Goal: Task Accomplishment & Management: Complete application form

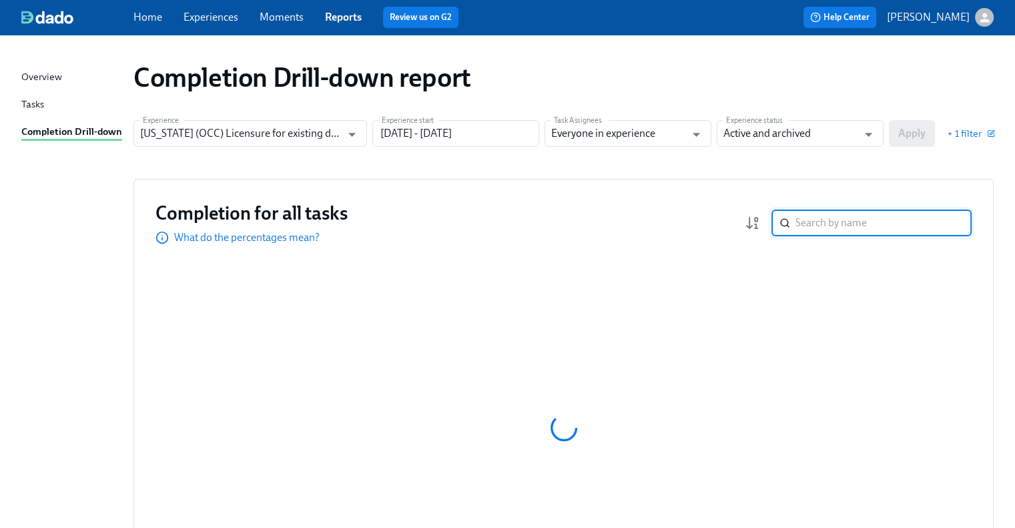
click at [833, 220] on input "search" at bounding box center [884, 223] width 176 height 27
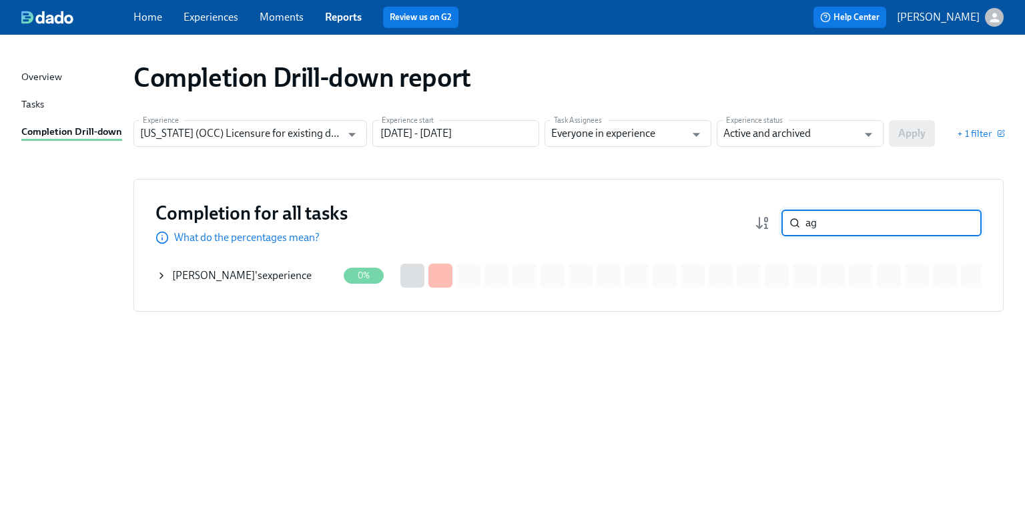
type input "a"
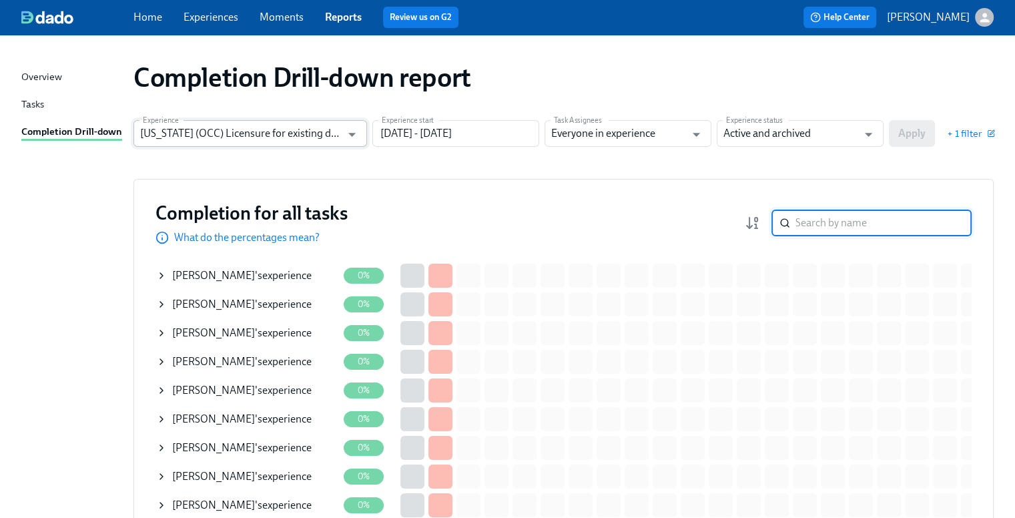
click at [247, 130] on input "[US_STATE] (OCC) Licensure for existing doctors" at bounding box center [240, 133] width 201 height 27
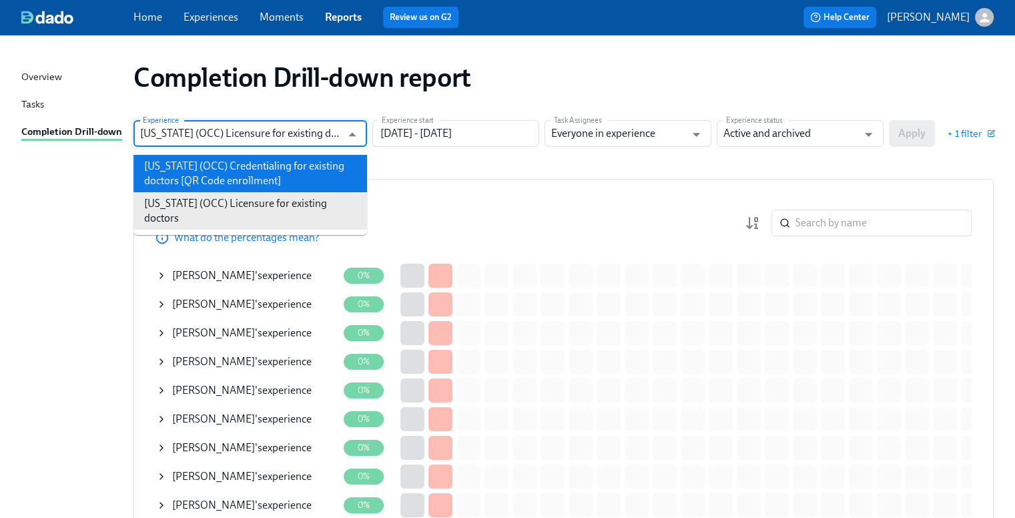
click at [246, 162] on li "[US_STATE] (OCC) Credentialing for existing doctors [QR Code enrollment]" at bounding box center [251, 173] width 234 height 37
type input "[US_STATE] (OCC) Credentialing for existing doctors [QR Code enrollment]"
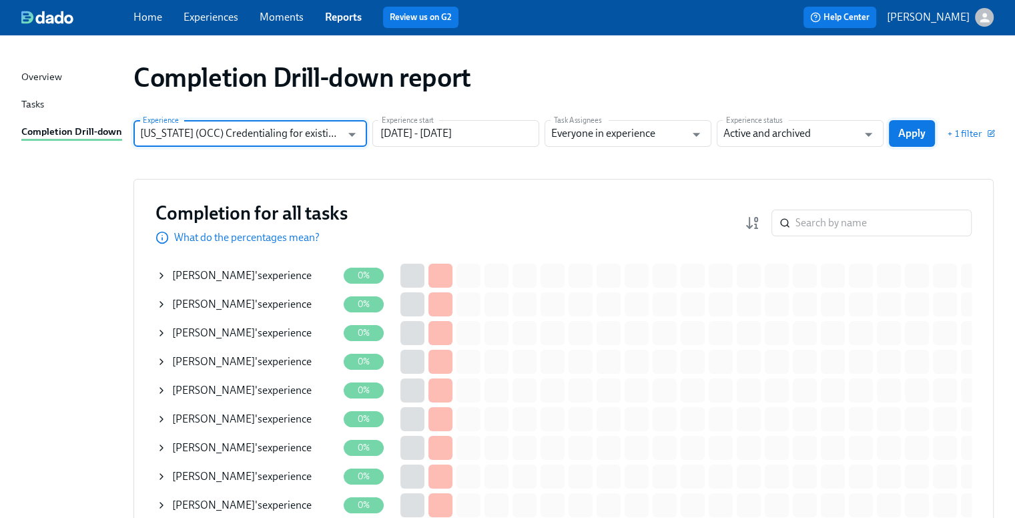
click at [911, 137] on span "Apply" at bounding box center [911, 133] width 27 height 13
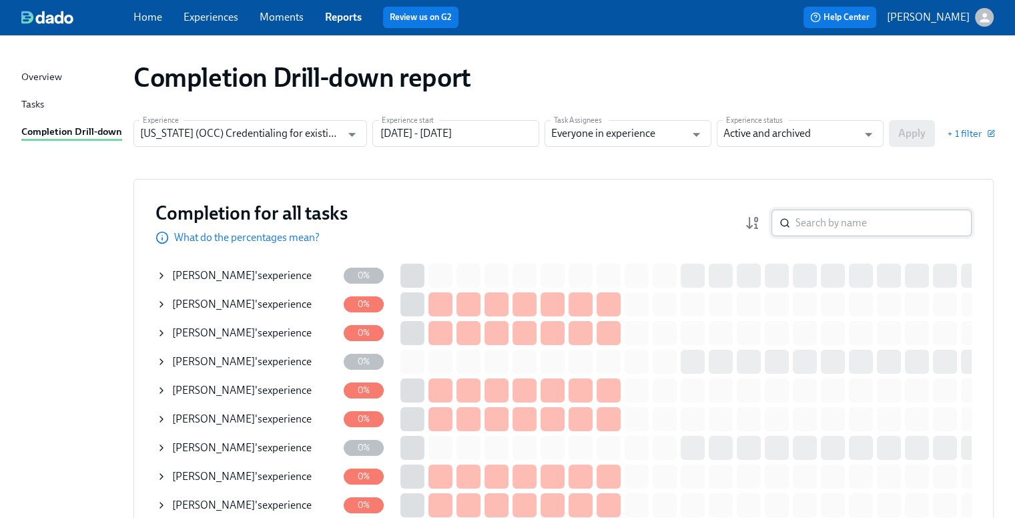
click at [876, 216] on input "search" at bounding box center [884, 223] width 176 height 27
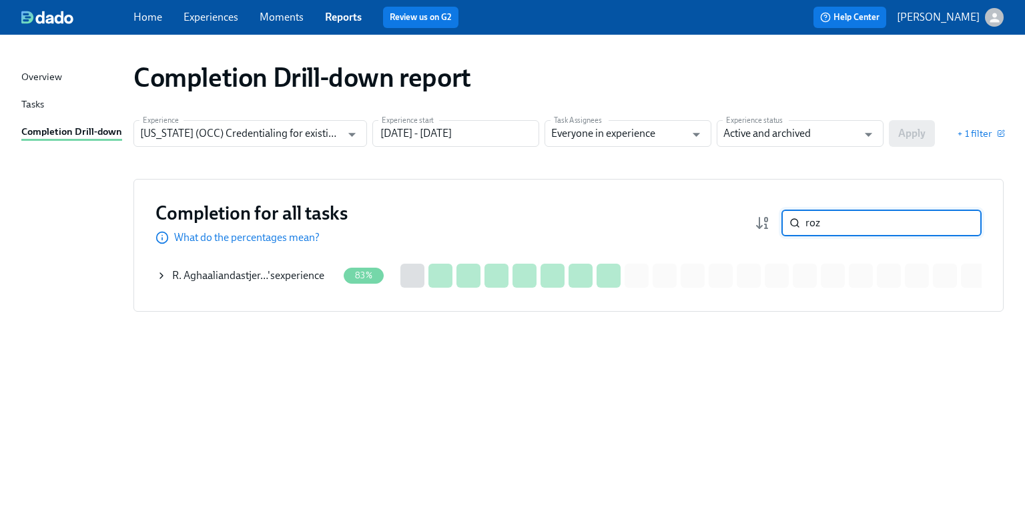
type input "roz"
click at [230, 275] on span "R. Aghaaliandastjer…" at bounding box center [219, 275] width 95 height 13
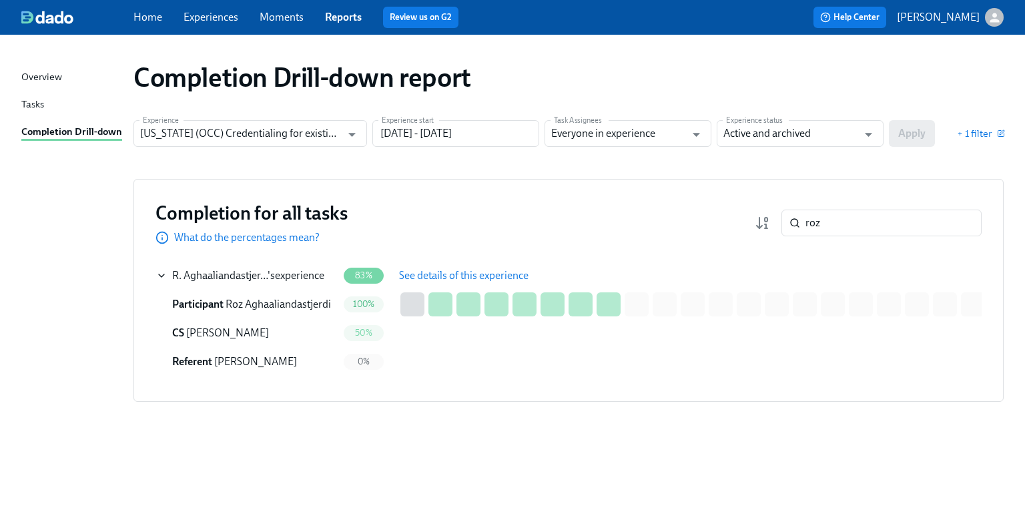
click at [437, 271] on span "See details of this experience" at bounding box center [464, 275] width 130 height 13
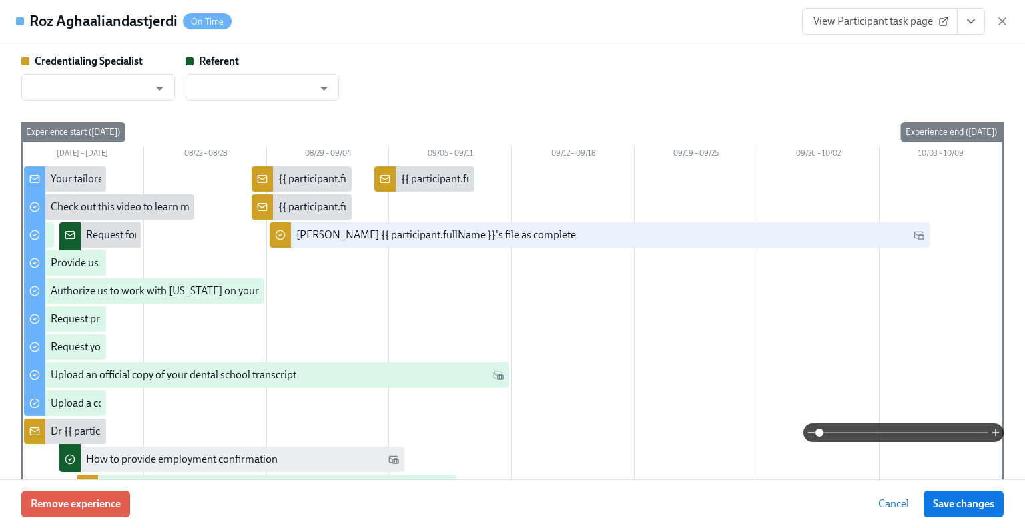
type input "[PERSON_NAME]"
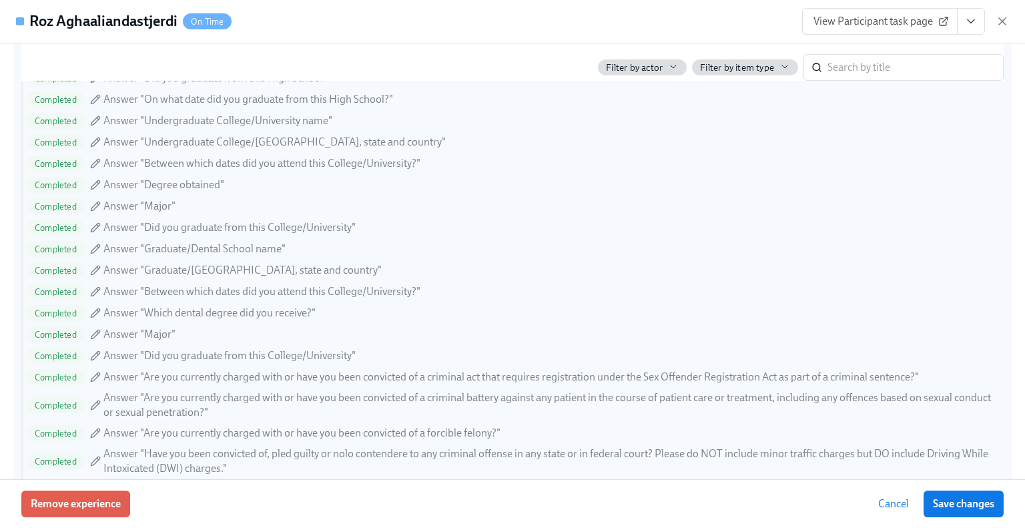
scroll to position [1268, 0]
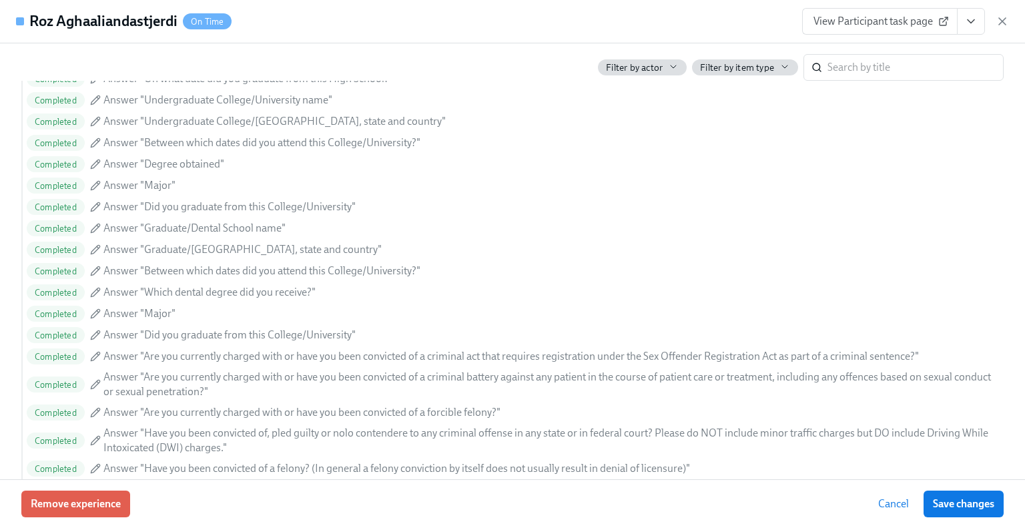
click at [966, 20] on icon "View task page" at bounding box center [971, 21] width 13 height 13
click at [903, 71] on link "View Referent task page" at bounding box center [860, 74] width 109 height 15
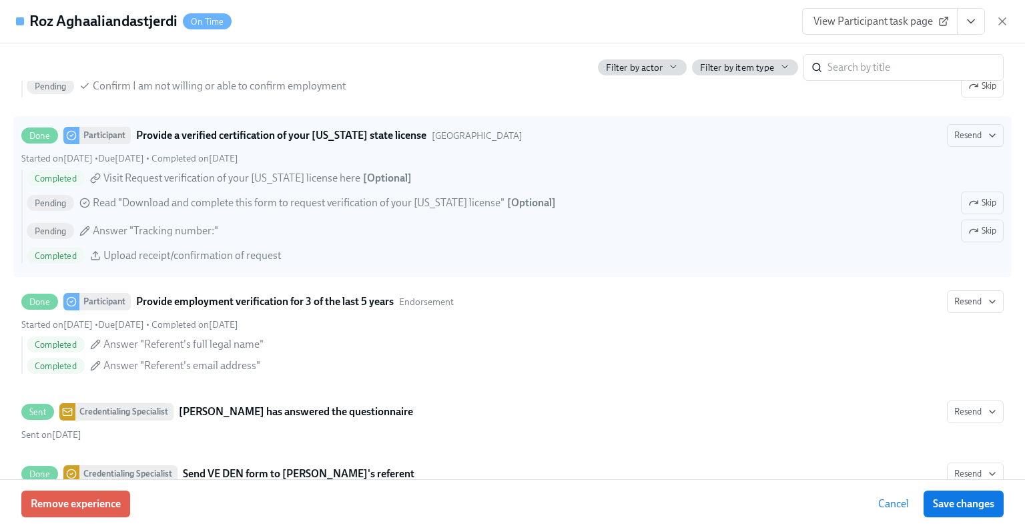
scroll to position [2537, 0]
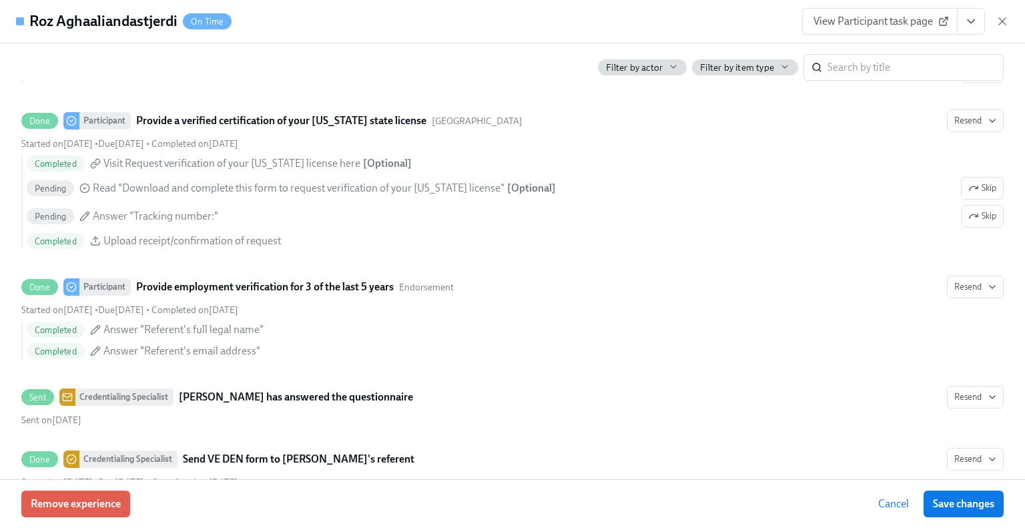
click at [967, 22] on icon "View task page" at bounding box center [971, 21] width 13 height 13
click at [921, 58] on link "View Credentialing Specialist task page" at bounding box center [894, 51] width 176 height 15
click at [1001, 25] on icon "button" at bounding box center [1002, 21] width 13 height 13
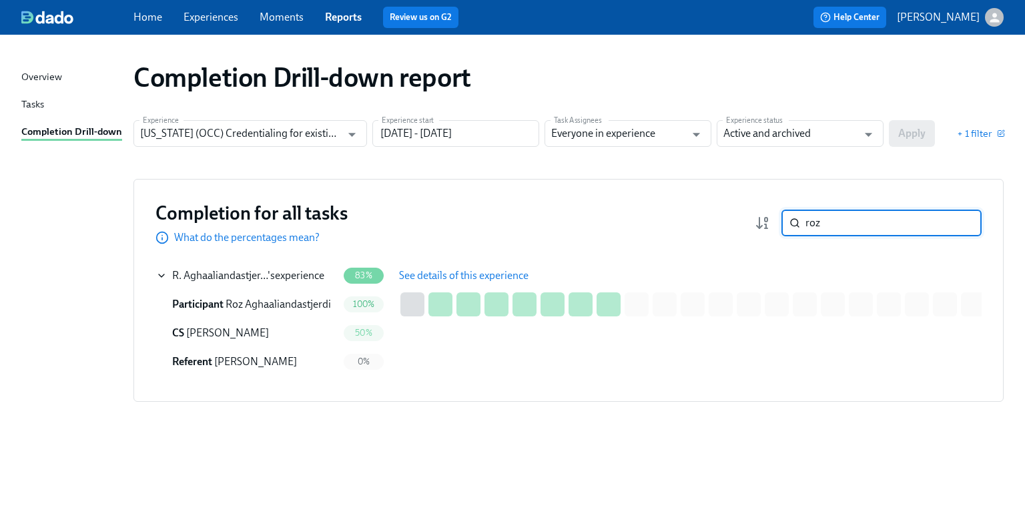
click at [862, 222] on input "roz" at bounding box center [894, 223] width 176 height 27
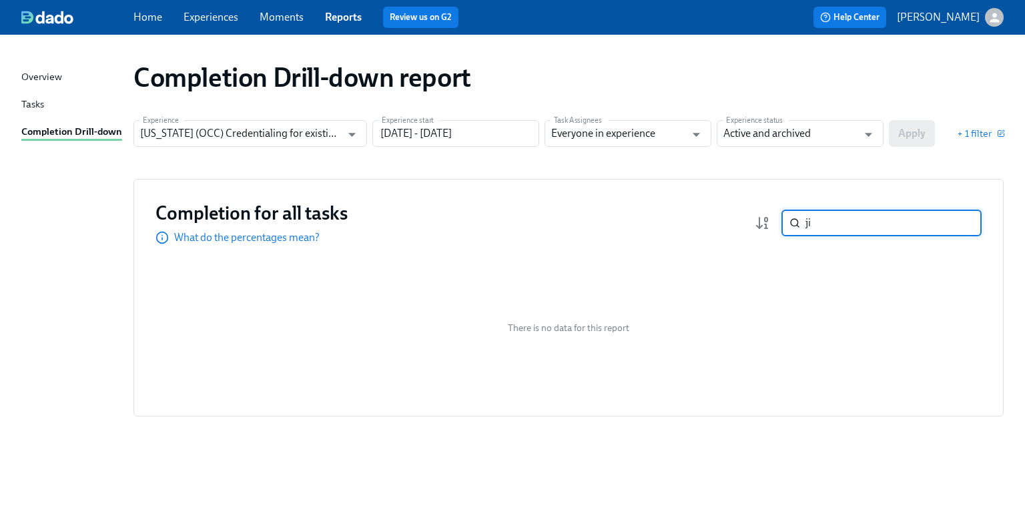
type input "j"
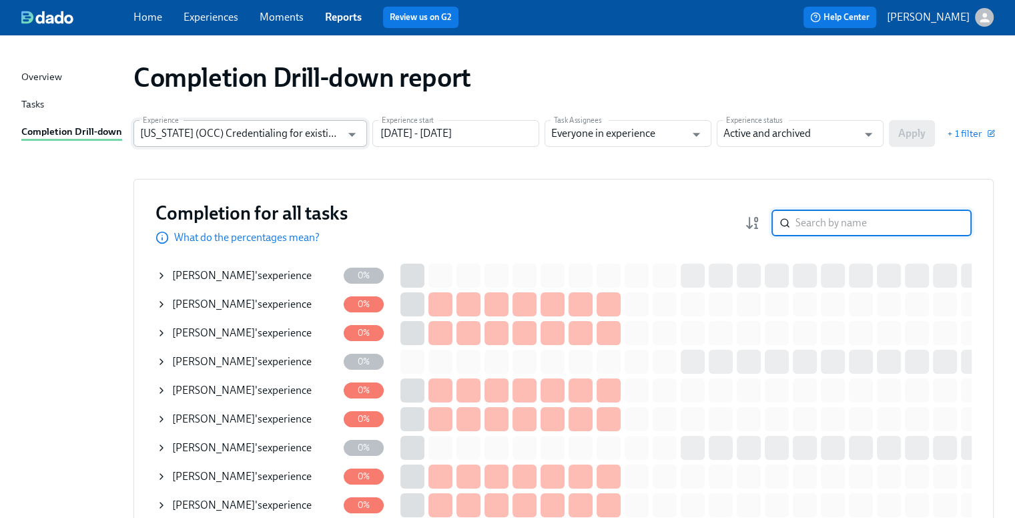
click at [217, 135] on input "[US_STATE] (OCC) Credentialing for existing doctors [QR Code enrollment]" at bounding box center [240, 133] width 201 height 27
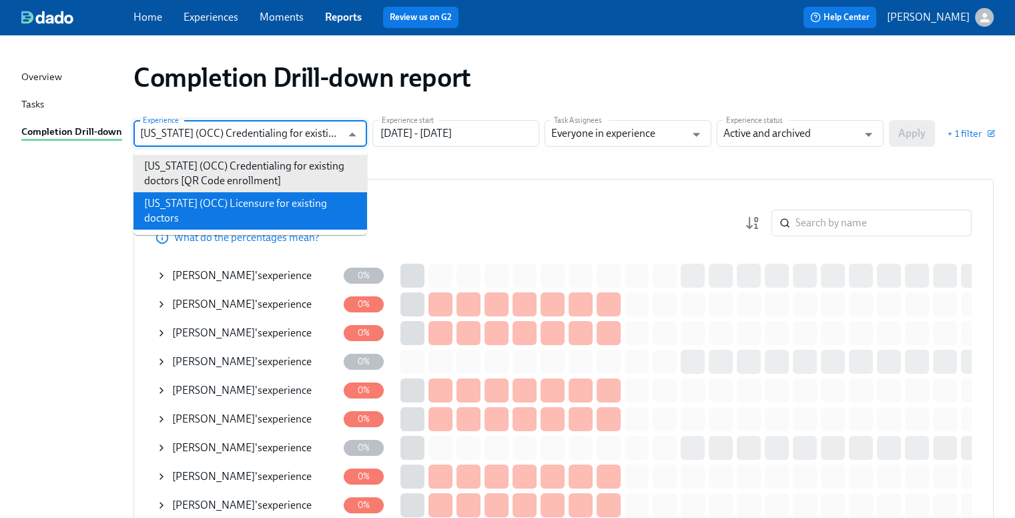
click at [203, 209] on li "[US_STATE] (OCC) Licensure for existing doctors" at bounding box center [251, 210] width 234 height 37
type input "[US_STATE] (OCC) Licensure for existing doctors"
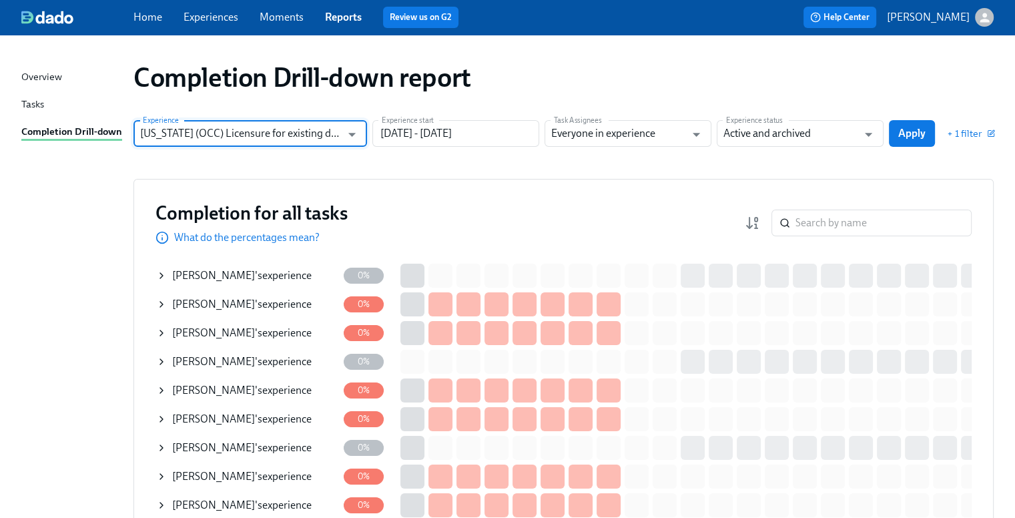
click at [913, 124] on button "Apply" at bounding box center [912, 133] width 46 height 27
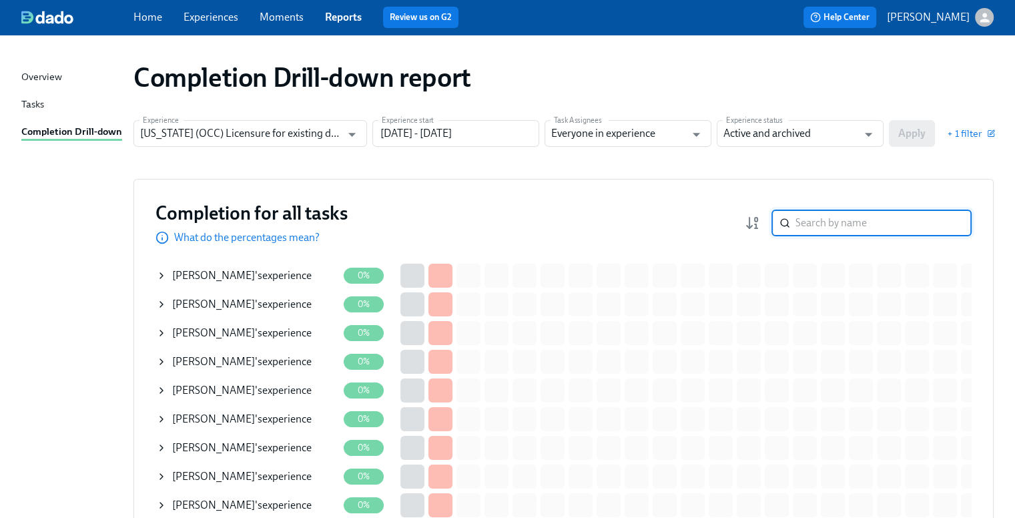
click at [892, 225] on input "search" at bounding box center [884, 223] width 176 height 27
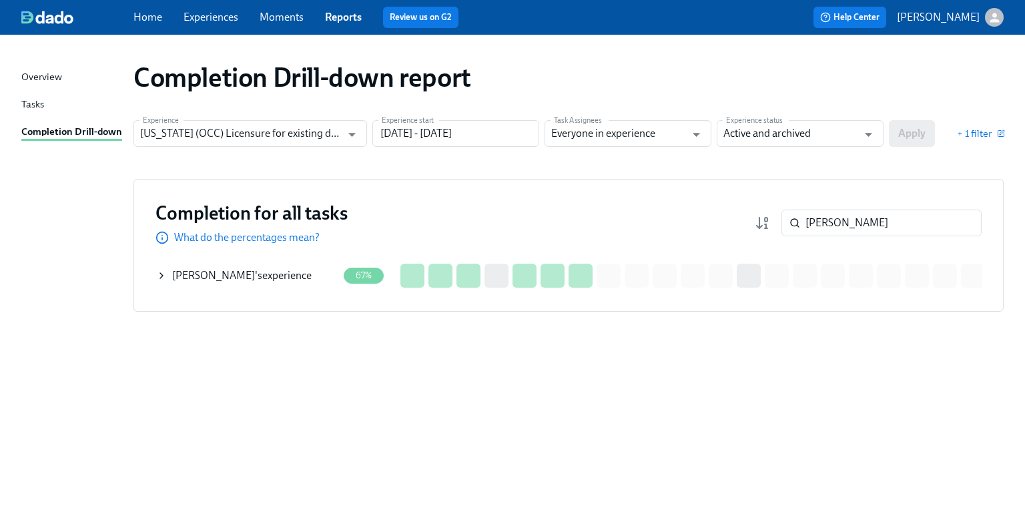
click at [245, 269] on div "[PERSON_NAME] 's experience" at bounding box center [242, 275] width 140 height 15
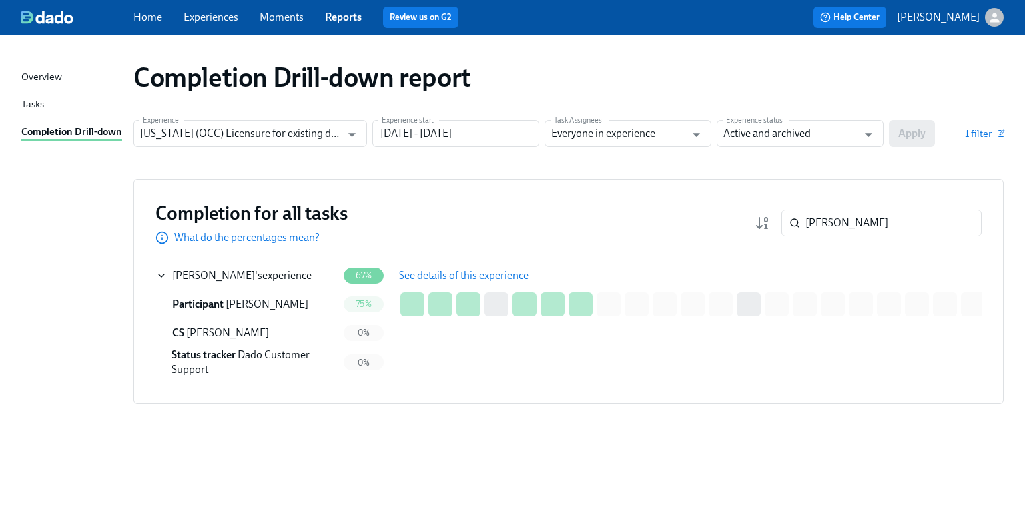
click at [483, 273] on span "See details of this experience" at bounding box center [464, 275] width 130 height 13
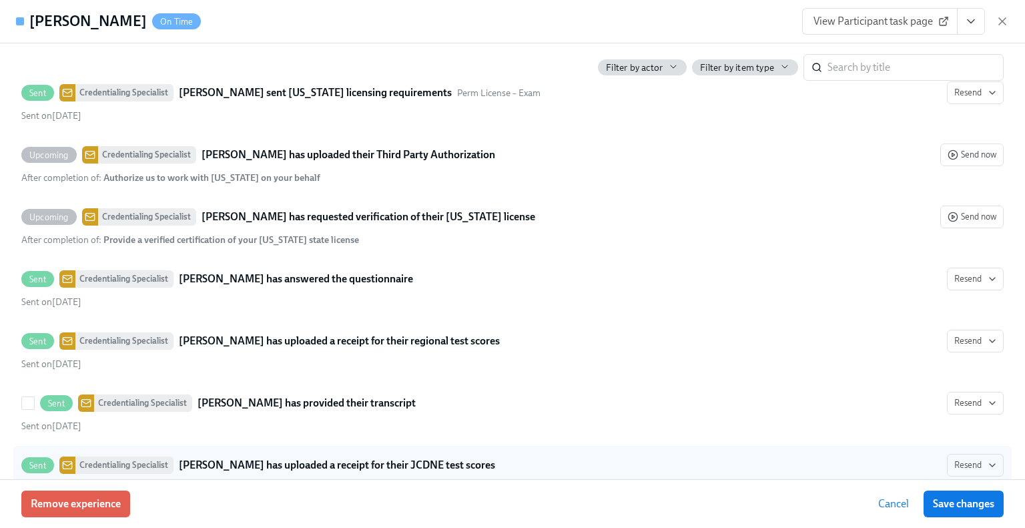
scroll to position [2913, 0]
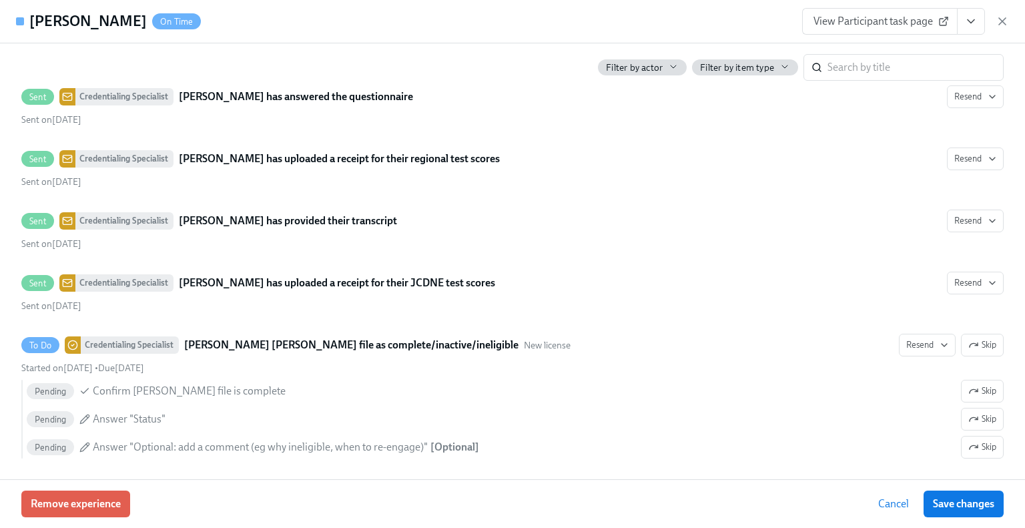
click at [1003, 13] on div "View Participant task page" at bounding box center [905, 21] width 207 height 27
click at [1002, 23] on icon "button" at bounding box center [1002, 21] width 13 height 13
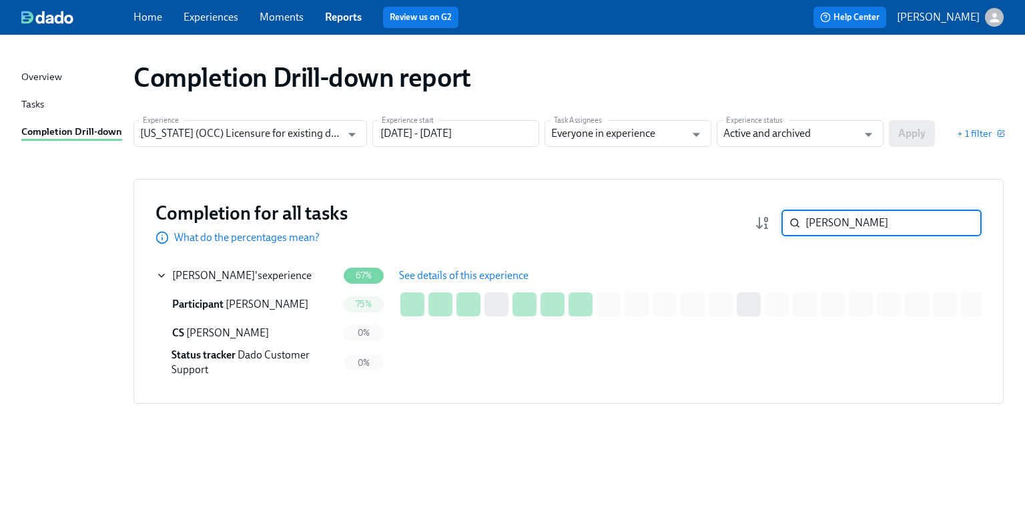
click at [847, 212] on input "[PERSON_NAME]" at bounding box center [894, 223] width 176 height 27
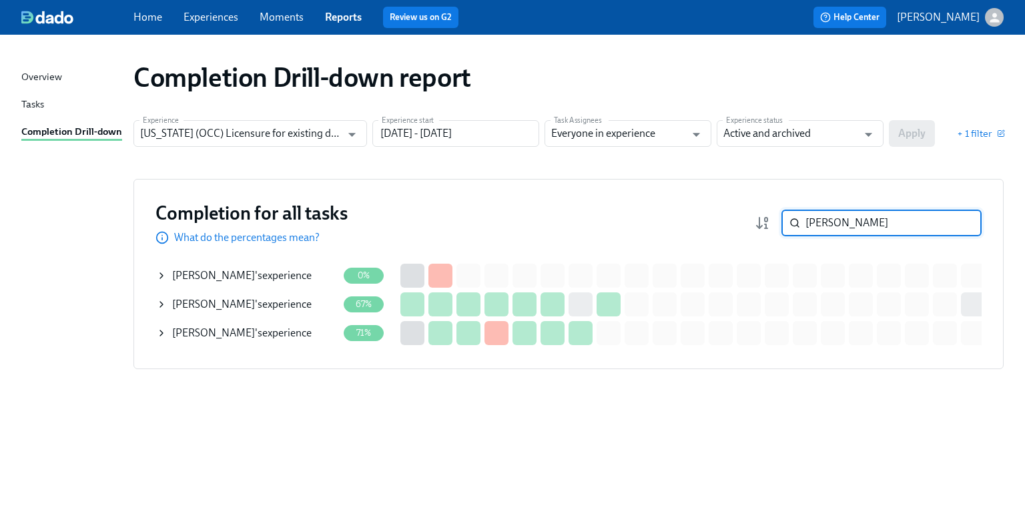
type input "[PERSON_NAME]"
click at [242, 302] on div "[PERSON_NAME] 's experience" at bounding box center [242, 304] width 140 height 15
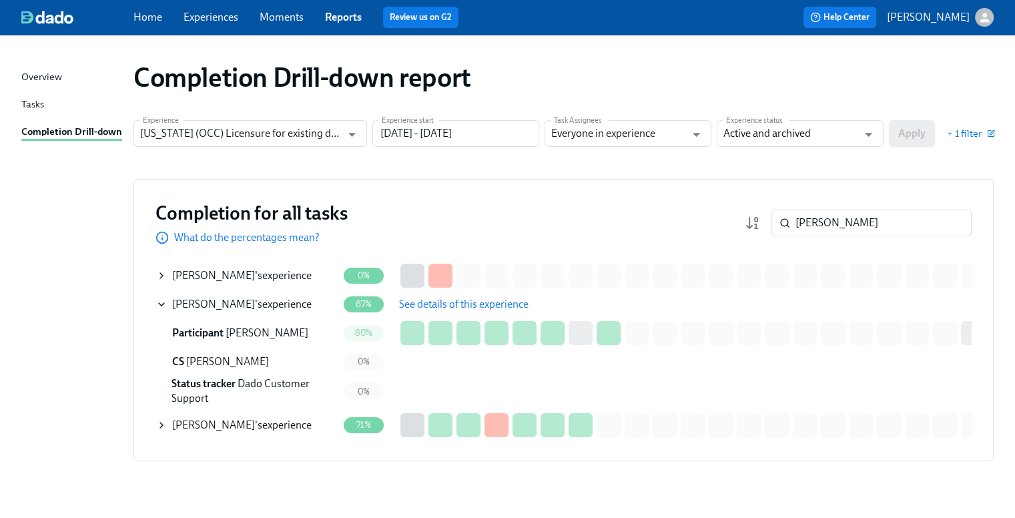
click at [435, 302] on span "See details of this experience" at bounding box center [464, 304] width 130 height 13
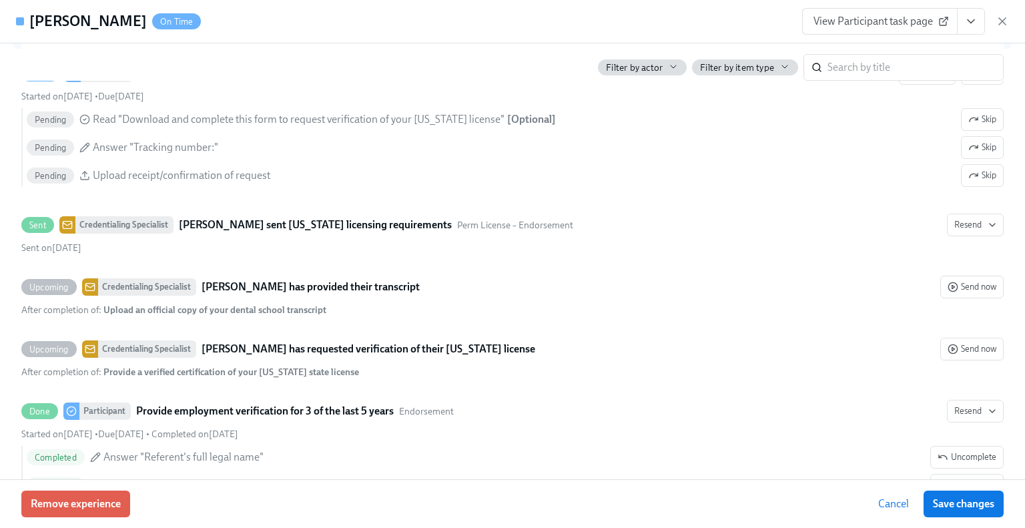
scroll to position [2403, 0]
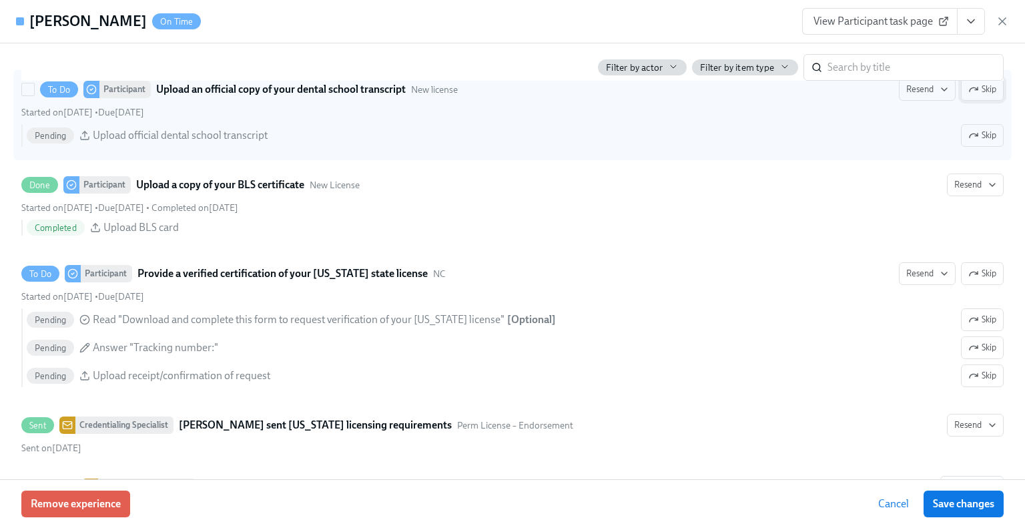
click at [968, 101] on button "Skip" at bounding box center [982, 89] width 43 height 23
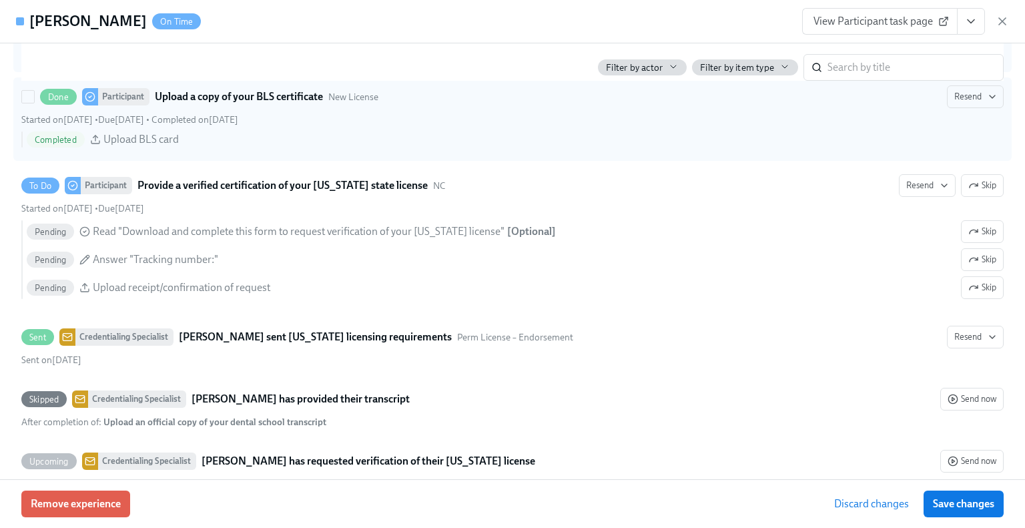
scroll to position [2537, 0]
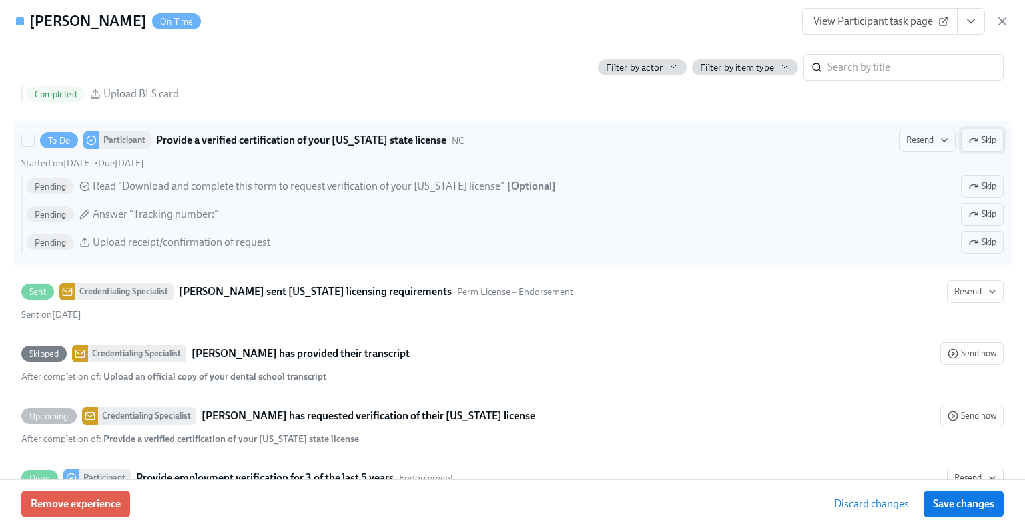
click at [969, 147] on span "Skip" at bounding box center [983, 140] width 28 height 13
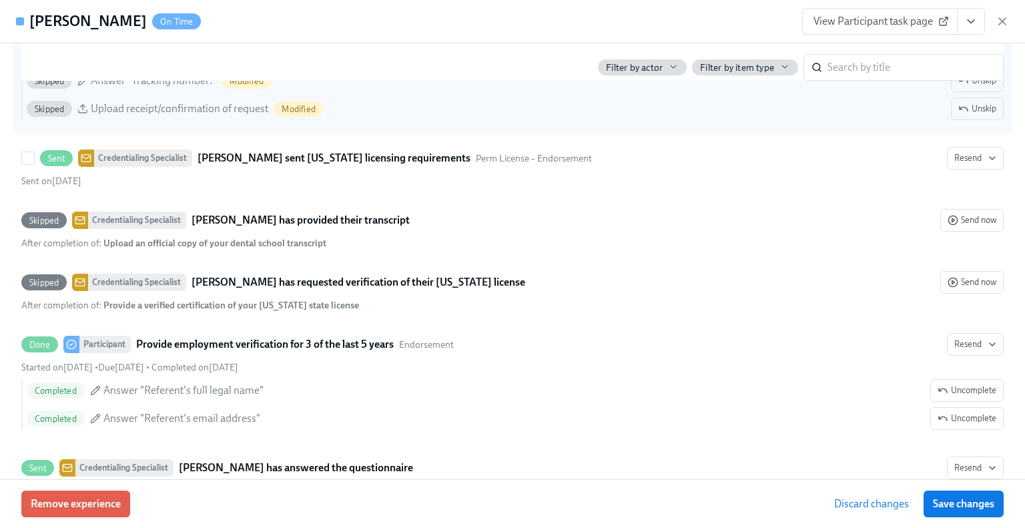
scroll to position [2737, 0]
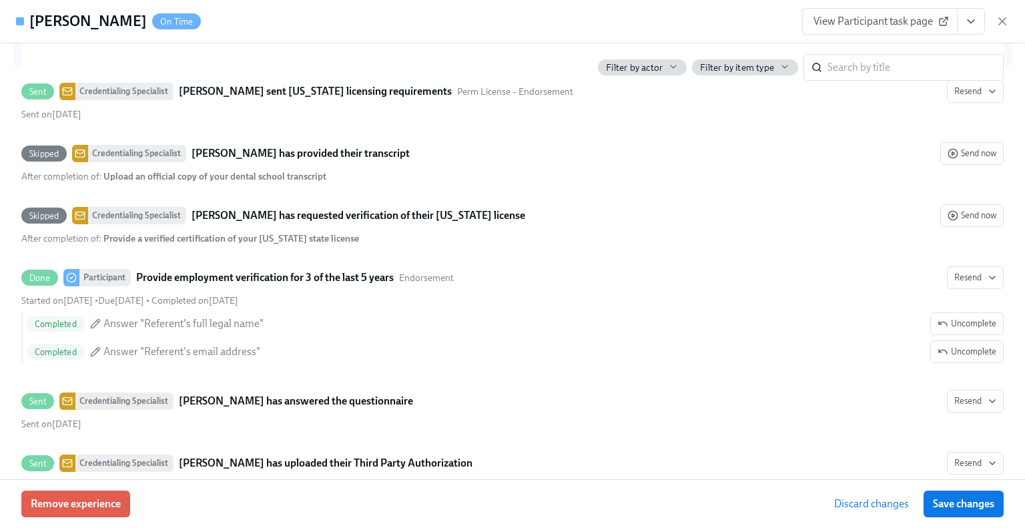
click at [975, 24] on icon "View task page" at bounding box center [971, 21] width 13 height 13
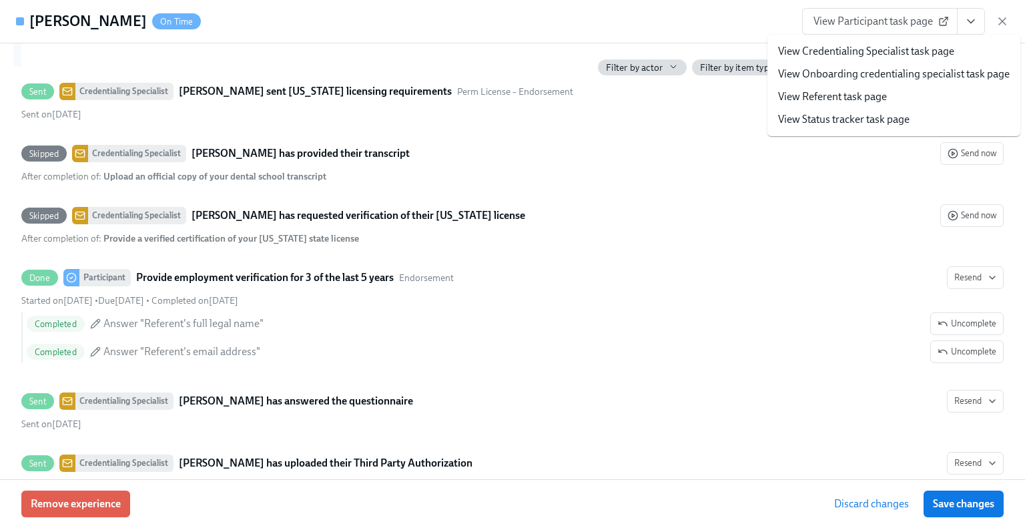
click at [894, 50] on link "View Credentialing Specialist task page" at bounding box center [866, 51] width 176 height 15
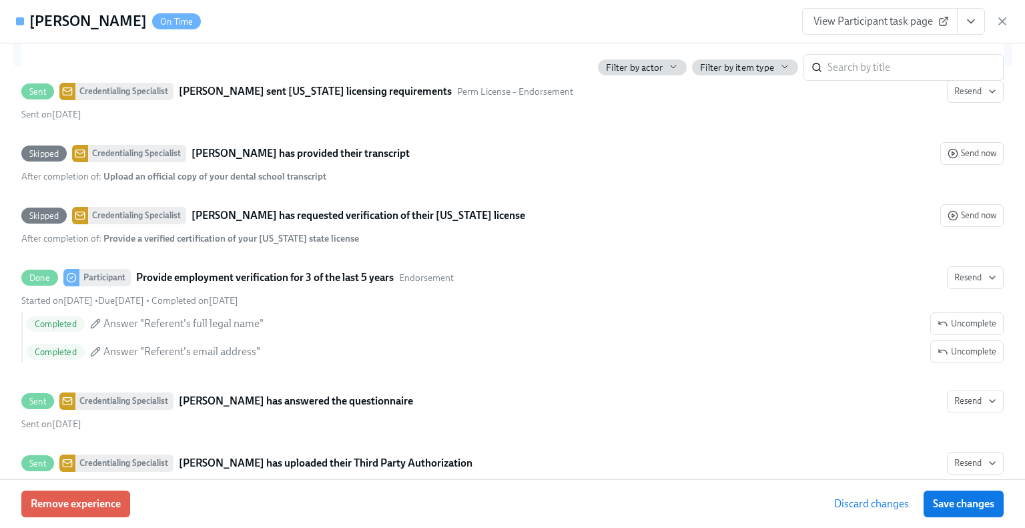
type input "[PERSON_NAME]"
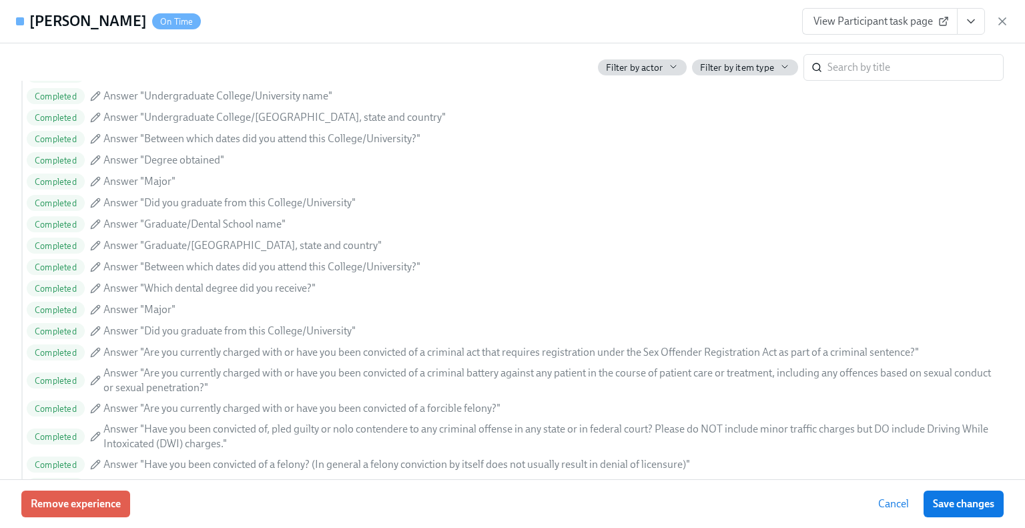
scroll to position [1482, 0]
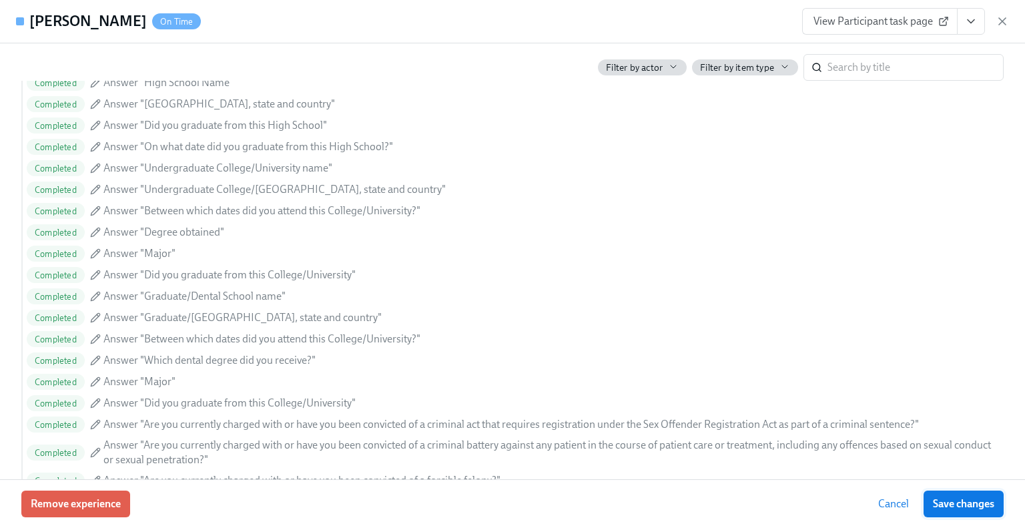
click at [951, 496] on button "Save changes" at bounding box center [964, 504] width 80 height 27
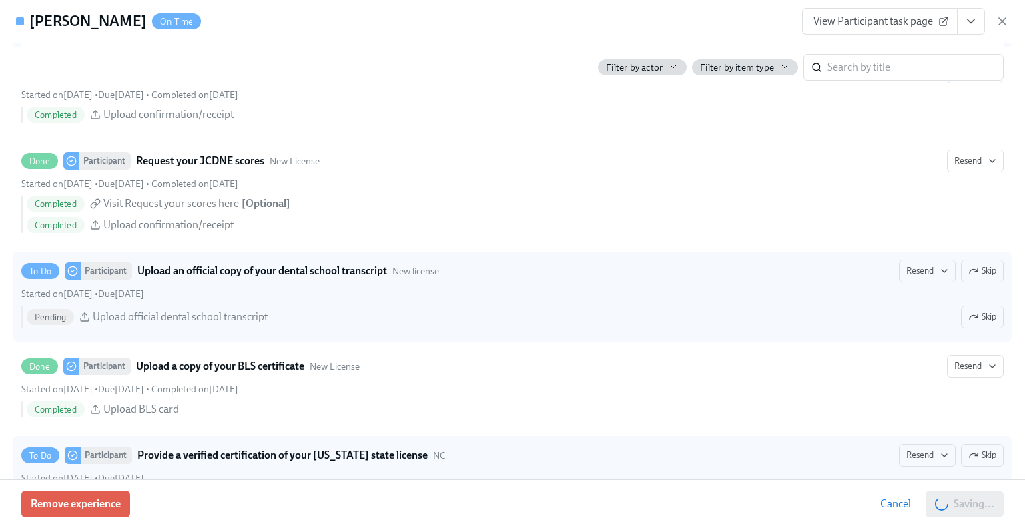
scroll to position [2283, 0]
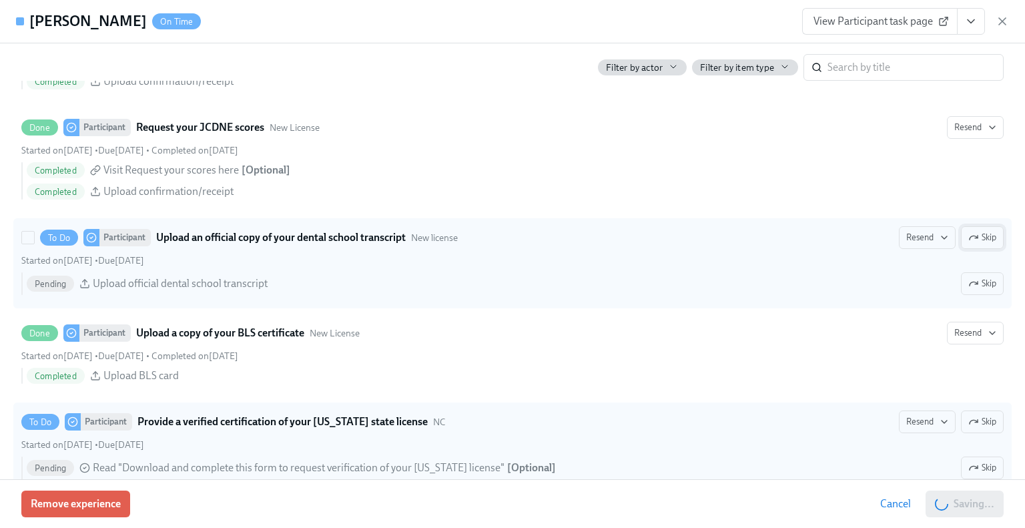
click at [970, 244] on span "Skip" at bounding box center [983, 237] width 28 height 13
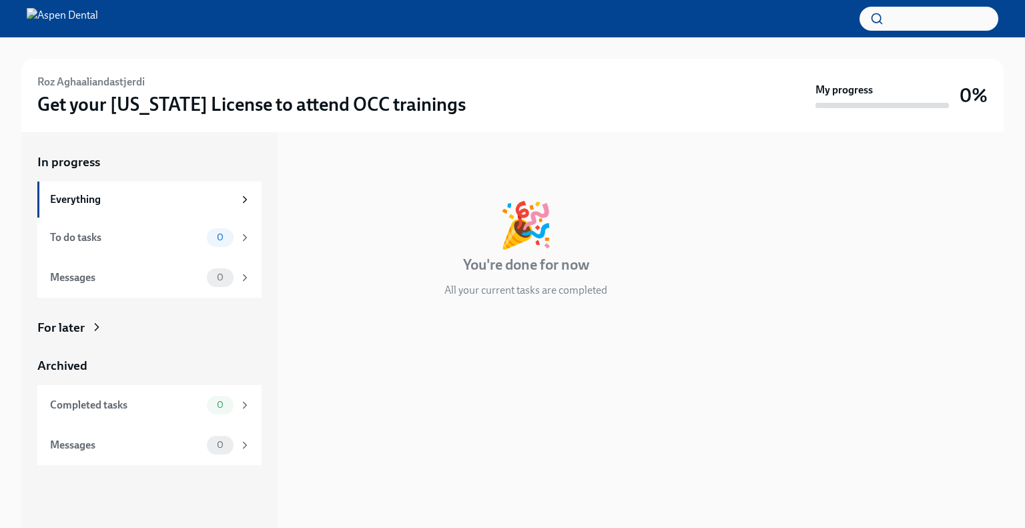
click at [76, 328] on div "For later" at bounding box center [60, 327] width 47 height 17
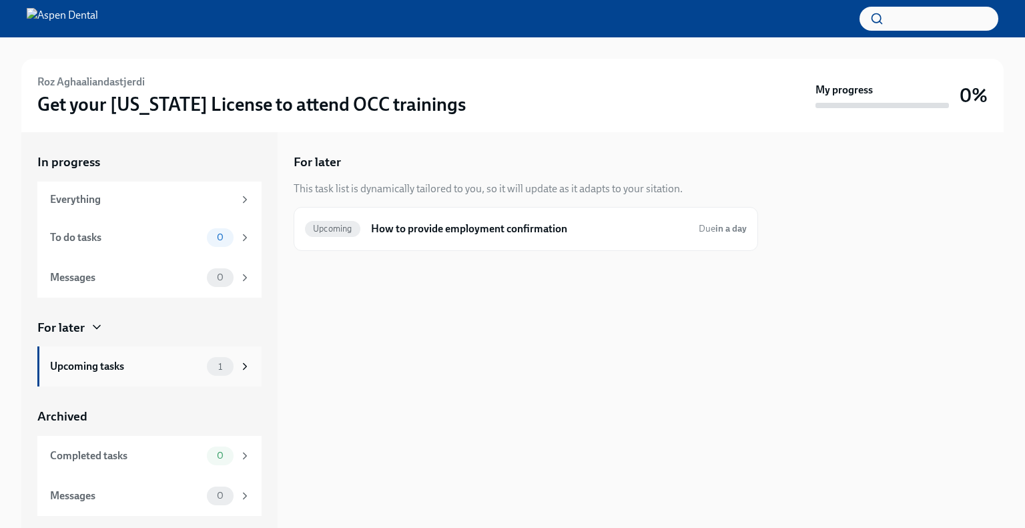
click at [184, 374] on div "Upcoming tasks 1" at bounding box center [150, 366] width 201 height 19
click at [383, 232] on h6 "How to provide employment confirmation" at bounding box center [529, 229] width 317 height 15
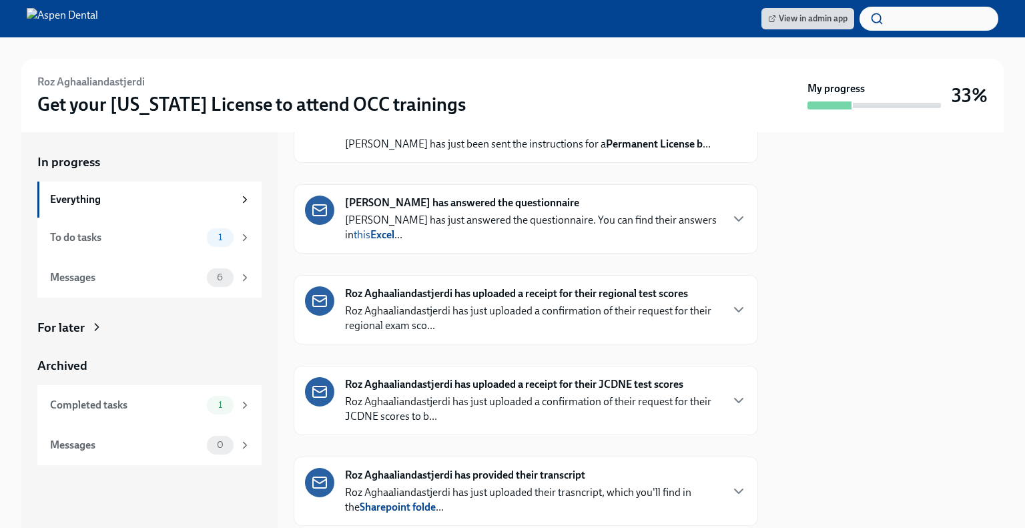
scroll to position [134, 0]
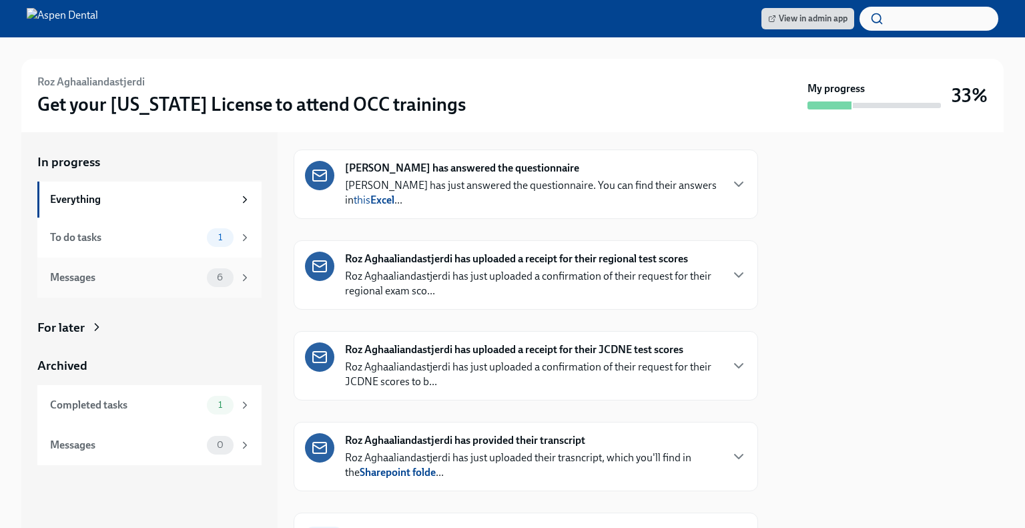
click at [102, 266] on div "Messages 6" at bounding box center [149, 278] width 224 height 40
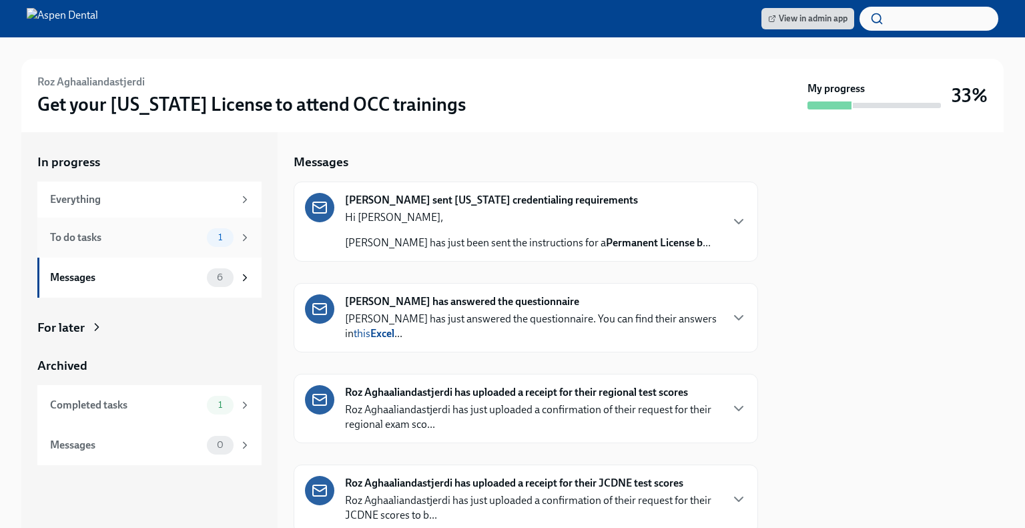
click at [88, 244] on div "To do tasks" at bounding box center [126, 237] width 152 height 15
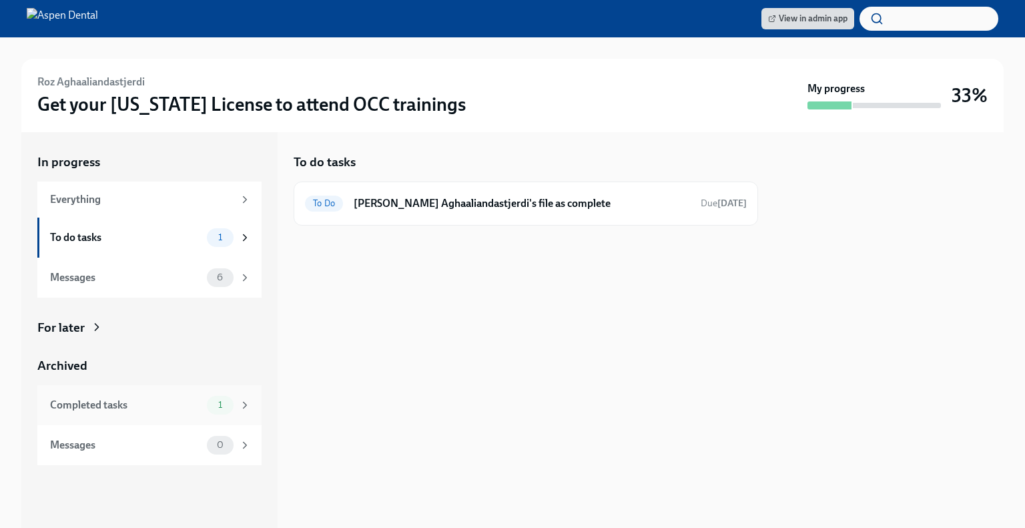
click at [114, 400] on div "Completed tasks" at bounding box center [126, 405] width 152 height 15
click at [490, 193] on div "Done Send VE DEN form to Dr Roz Aghaaliandastjerdi's referent Completed 9 days …" at bounding box center [526, 203] width 442 height 21
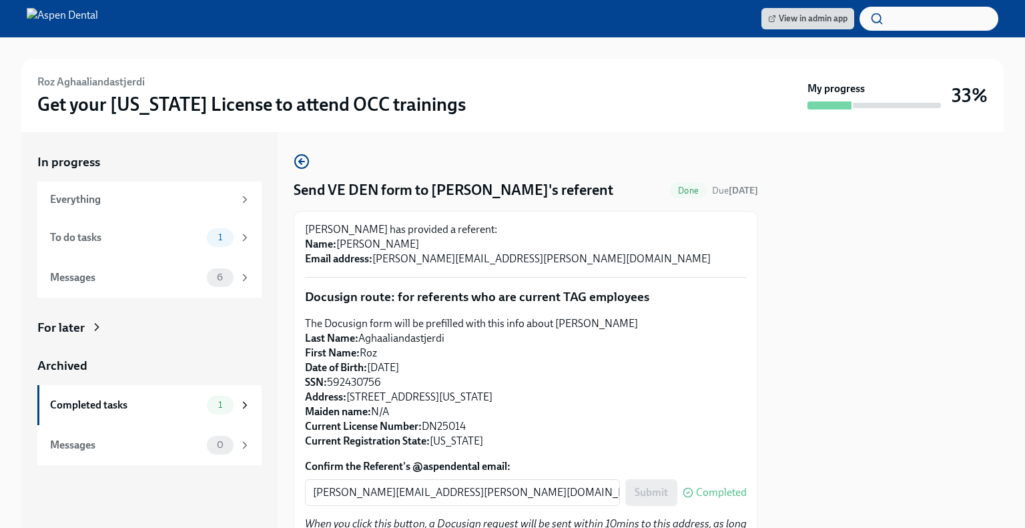
drag, startPoint x: 422, startPoint y: 262, endPoint x: 341, endPoint y: 263, distance: 80.8
click at [341, 263] on p "Dr Roz Aghaaliandastjerdi has provided a referent: Name: Alexandra Rubino Email…" at bounding box center [526, 244] width 442 height 44
copy p "[PERSON_NAME]"
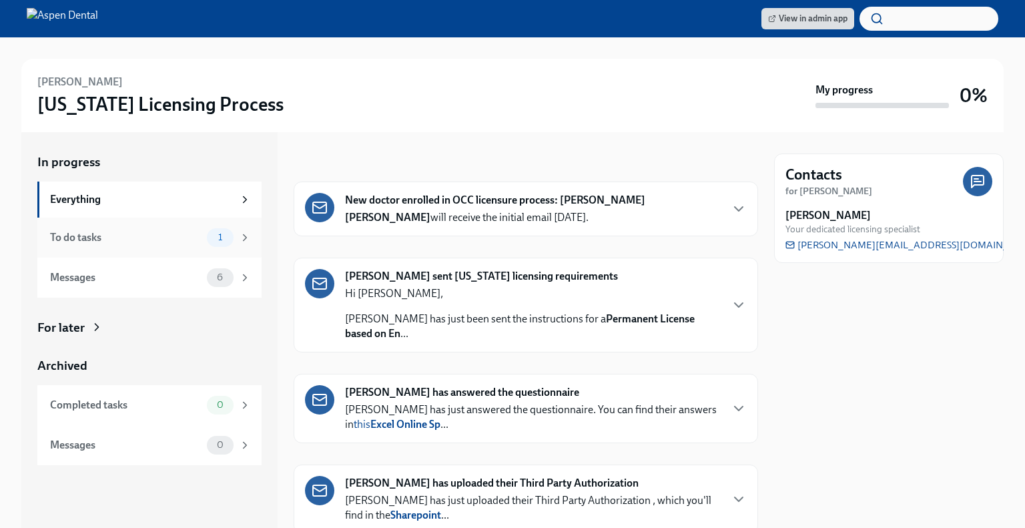
click at [112, 230] on div "To do tasks" at bounding box center [126, 237] width 152 height 15
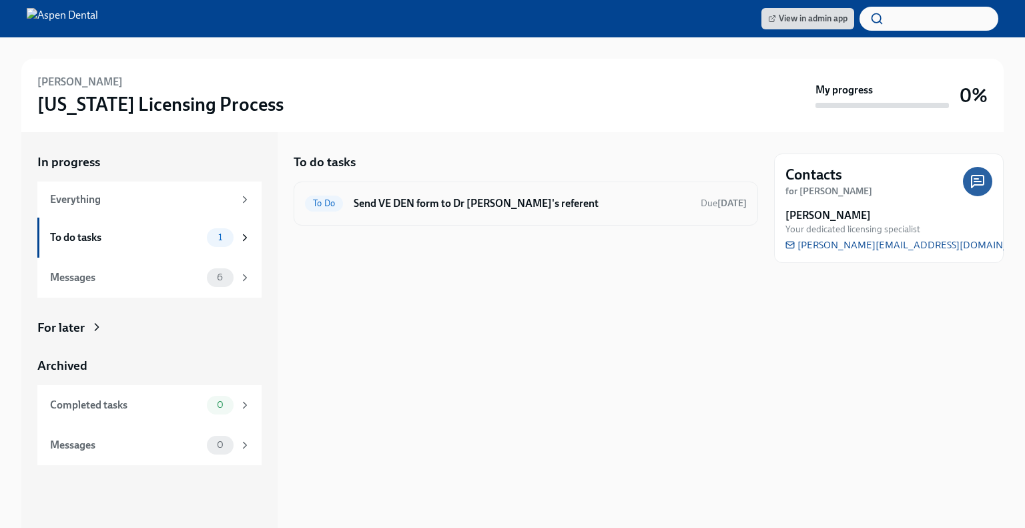
click at [422, 210] on div "To Do Send VE DEN form to Dr Sarah Afridi's referent Due Sep 23rd" at bounding box center [526, 203] width 442 height 21
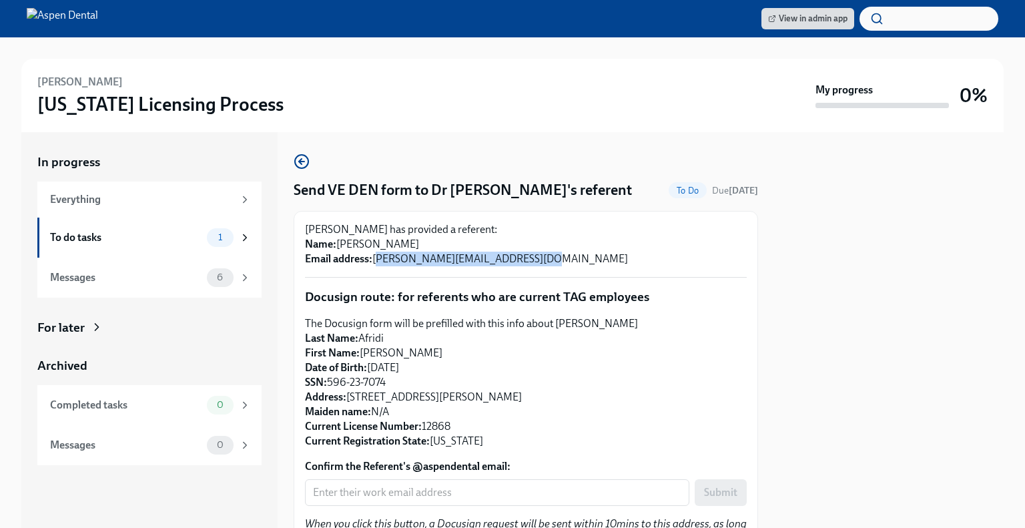
drag, startPoint x: 557, startPoint y: 256, endPoint x: 375, endPoint y: 261, distance: 182.3
click at [375, 261] on p "Dr Sarah Afridi has provided a referent: Name: Mohammad Spouh Email address: Mo…" at bounding box center [526, 244] width 442 height 44
copy p "Mohammad.spouh@aspendental.com"
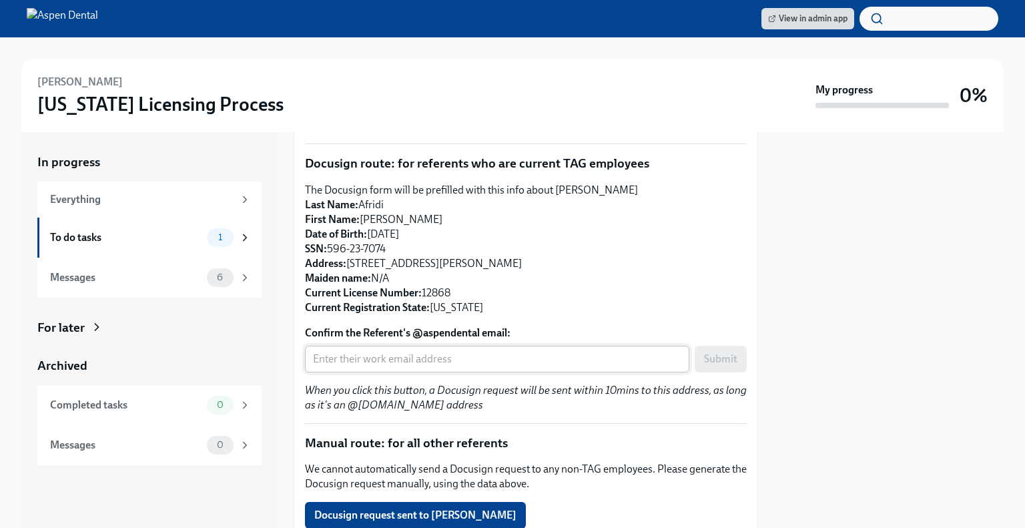
click at [359, 359] on input "Confirm the Referent's @aspendental email:" at bounding box center [497, 359] width 384 height 27
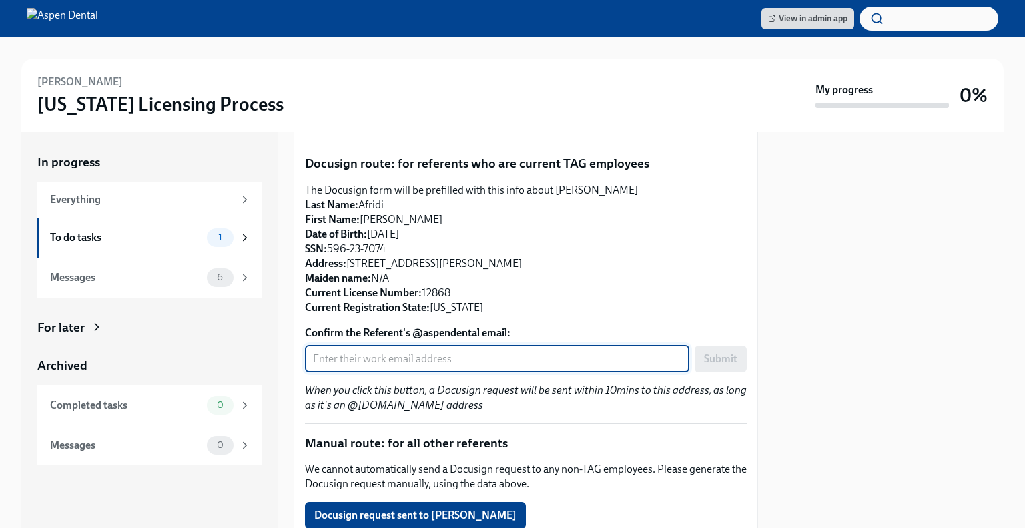
paste input "Mohammad.spouh@aspendental.com"
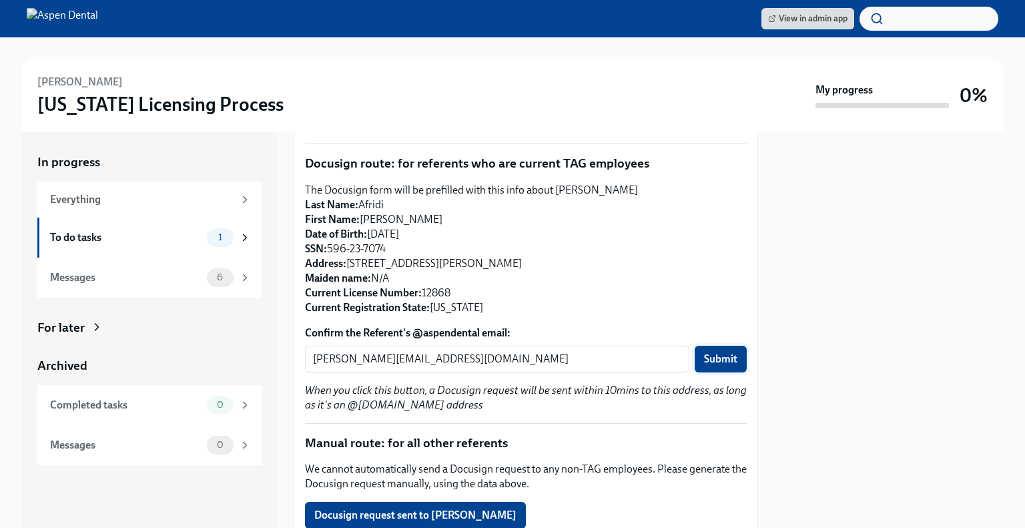
click at [718, 360] on span "Submit" at bounding box center [720, 358] width 33 height 13
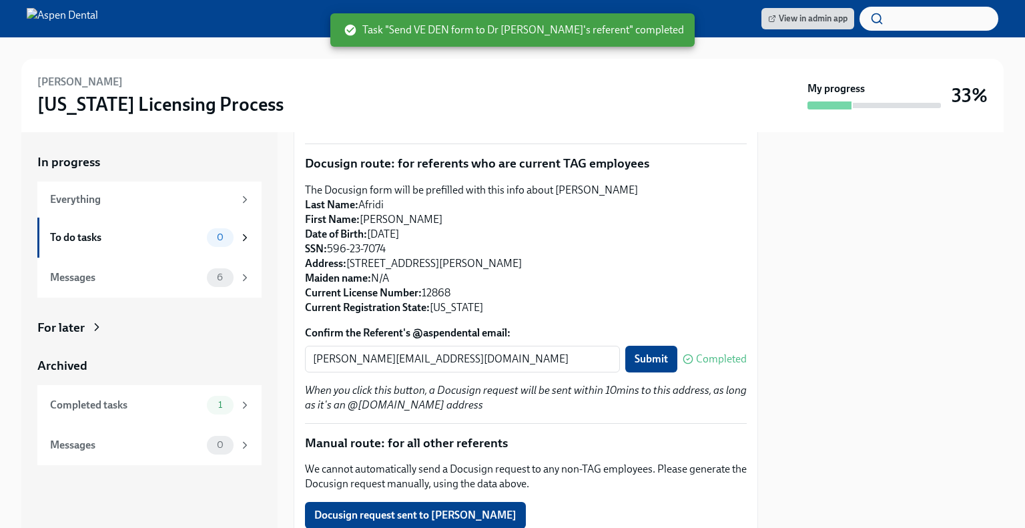
type input "mohammad.spouh@aspendental.com"
